Goal: Task Accomplishment & Management: Manage account settings

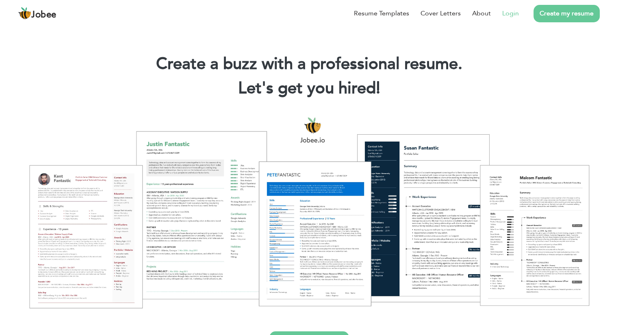
click at [509, 13] on link "Login" at bounding box center [510, 14] width 17 height 10
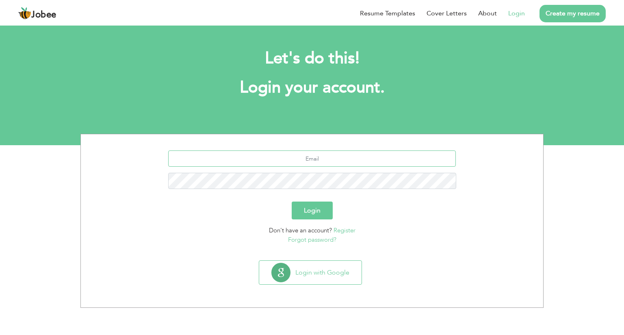
click at [299, 158] on input "text" at bounding box center [312, 159] width 288 height 16
click at [313, 163] on input "text" at bounding box center [312, 159] width 288 height 16
type input "[EMAIL_ADDRESS][DOMAIN_NAME]"
click at [318, 214] on button "Login" at bounding box center [312, 211] width 41 height 18
